Goal: Task Accomplishment & Management: Use online tool/utility

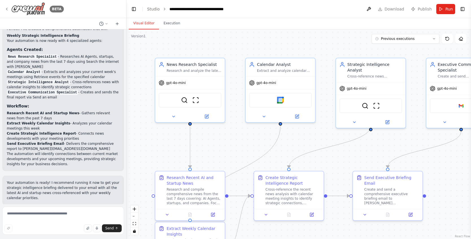
click at [8, 11] on icon at bounding box center [7, 9] width 5 height 5
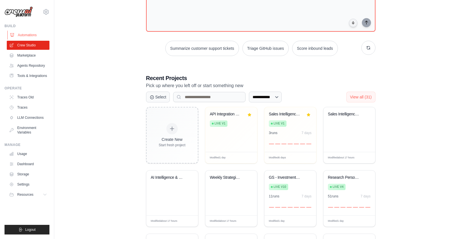
click at [32, 32] on link "Automations" at bounding box center [28, 34] width 43 height 9
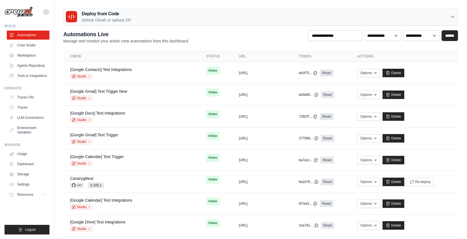
click at [179, 20] on div "Deploy from Code GitHub OAuth or upload ZIP" at bounding box center [261, 16] width 394 height 17
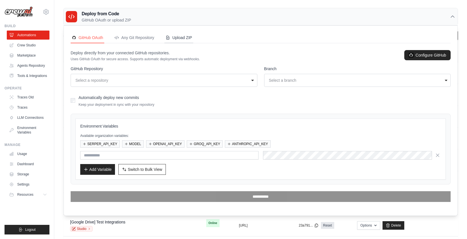
click at [193, 40] on button "Upload ZIP" at bounding box center [178, 37] width 29 height 11
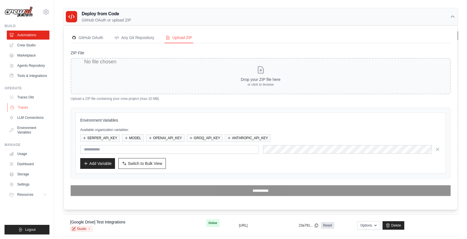
type input "**********"
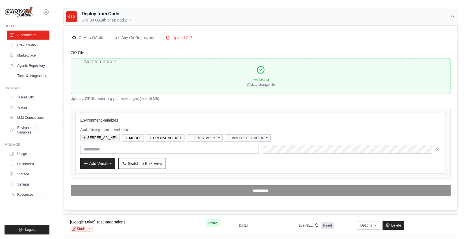
click at [113, 138] on button "SERPER_API_KEY" at bounding box center [100, 137] width 40 height 7
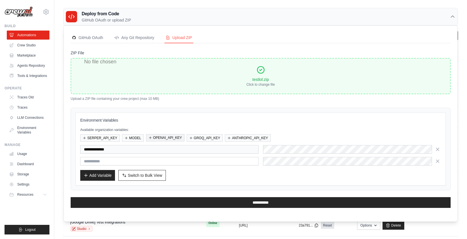
click at [158, 137] on button "OPENAI_API_KEY" at bounding box center [165, 137] width 38 height 7
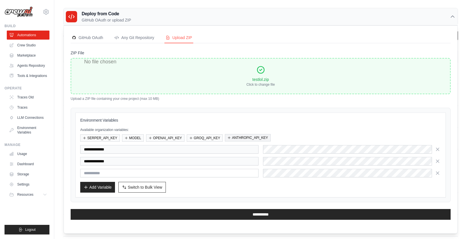
click at [233, 140] on button "ANTHROPIC_API_KEY" at bounding box center [247, 137] width 45 height 7
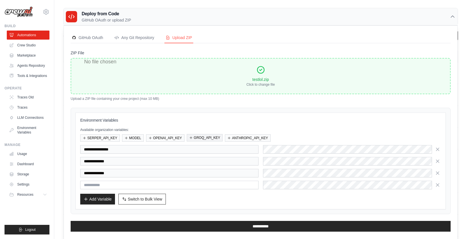
click at [211, 140] on button "GROQ_API_KEY" at bounding box center [205, 137] width 36 height 7
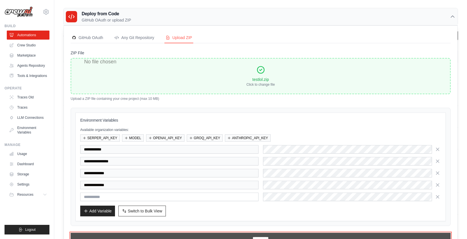
click at [239, 234] on input "**********" at bounding box center [261, 237] width 380 height 11
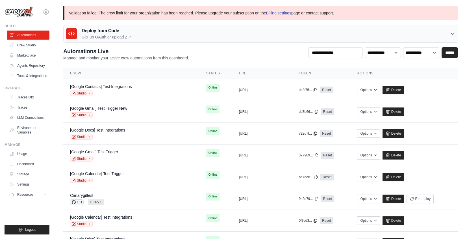
click at [281, 13] on link "Billing settings" at bounding box center [278, 13] width 25 height 5
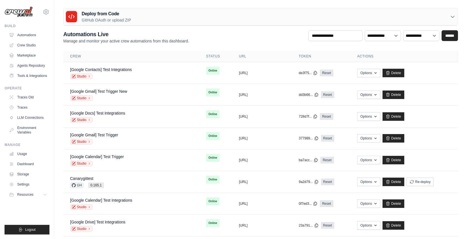
click at [281, 22] on div "Deploy from Code GitHub OAuth or upload ZIP" at bounding box center [261, 16] width 394 height 17
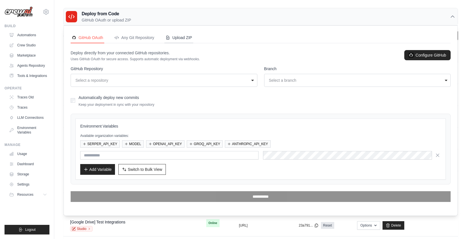
click at [183, 34] on button "Upload ZIP" at bounding box center [178, 37] width 29 height 11
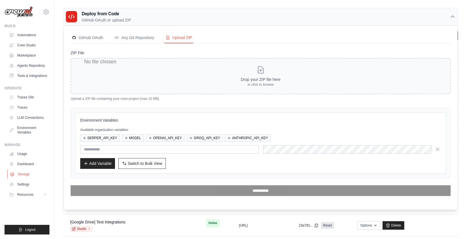
type input "**********"
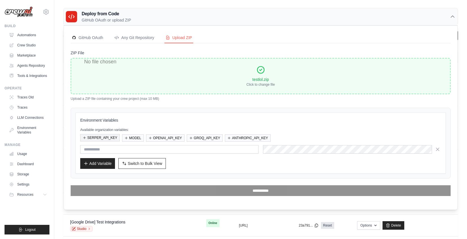
click at [114, 137] on button "SERPER_API_KEY" at bounding box center [100, 137] width 40 height 7
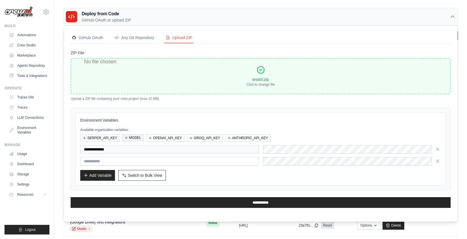
click at [139, 138] on button "MODEL" at bounding box center [133, 137] width 22 height 7
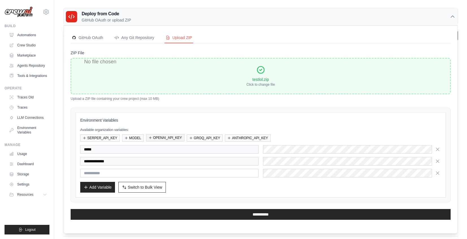
click at [169, 140] on button "OPENAI_API_KEY" at bounding box center [165, 137] width 38 height 7
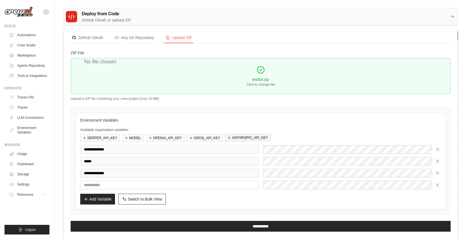
click at [232, 140] on button "ANTHROPIC_API_KEY" at bounding box center [247, 137] width 45 height 7
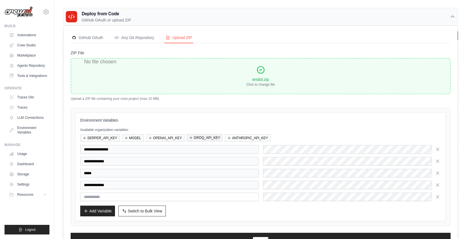
click at [220, 138] on button "GROQ_API_KEY" at bounding box center [205, 137] width 36 height 7
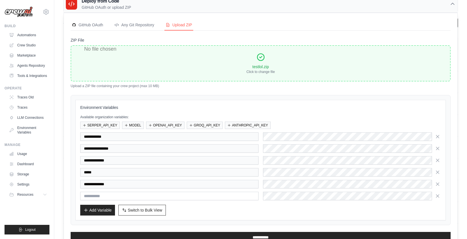
scroll to position [18, 0]
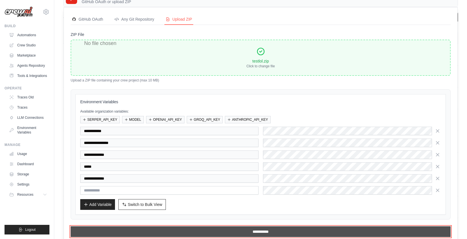
click at [232, 229] on input "**********" at bounding box center [261, 231] width 380 height 11
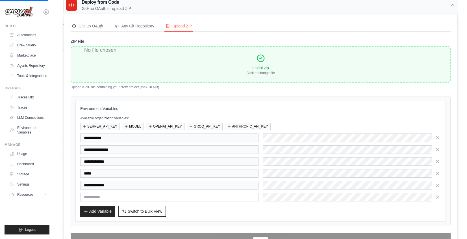
scroll to position [0, 0]
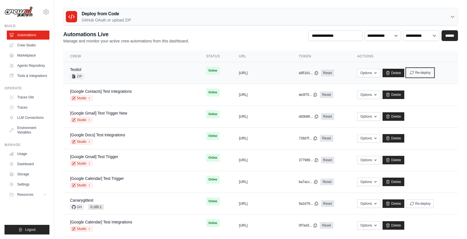
click at [420, 73] on button "Re-deploy" at bounding box center [419, 72] width 27 height 8
click at [420, 72] on button "Re-deploy" at bounding box center [419, 72] width 27 height 8
